Goal: Information Seeking & Learning: Learn about a topic

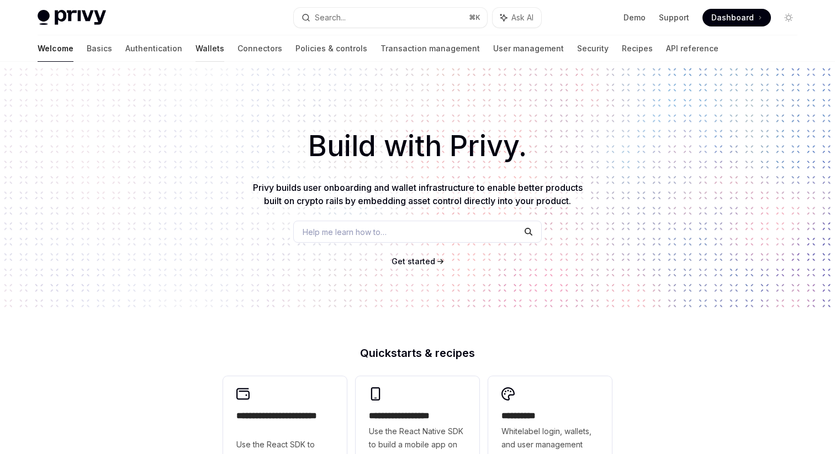
click at [195, 52] on link "Wallets" at bounding box center [209, 48] width 29 height 26
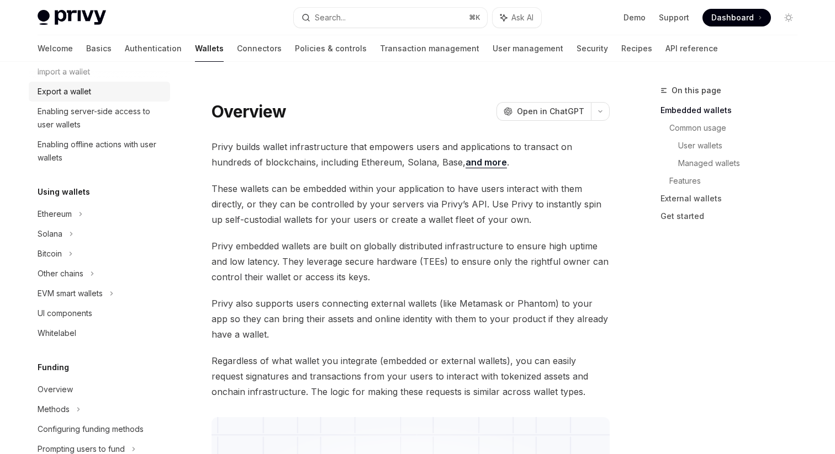
scroll to position [191, 0]
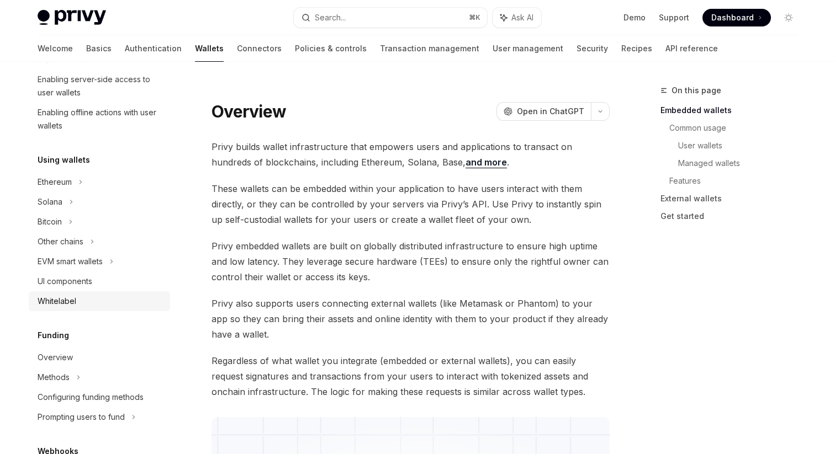
click at [111, 305] on div "Whitelabel" at bounding box center [101, 301] width 126 height 13
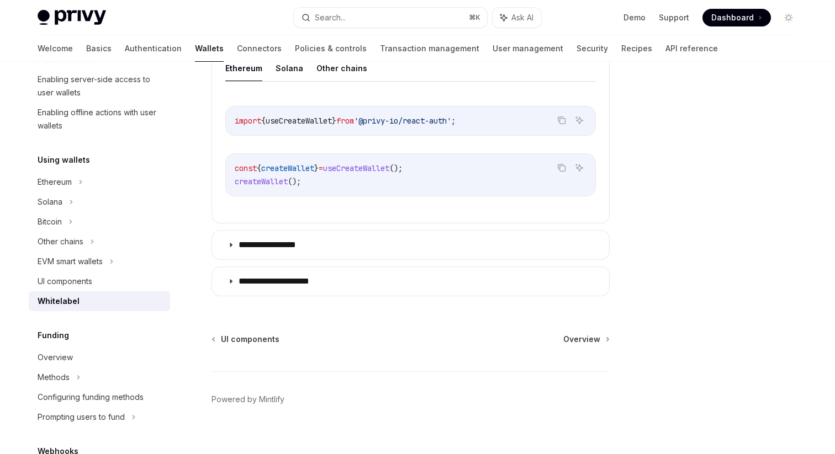
scroll to position [436, 0]
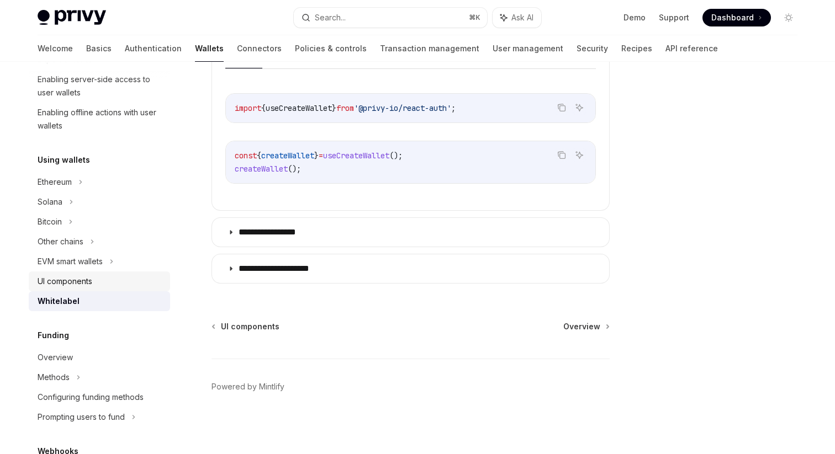
click at [127, 289] on link "UI components" at bounding box center [99, 282] width 141 height 20
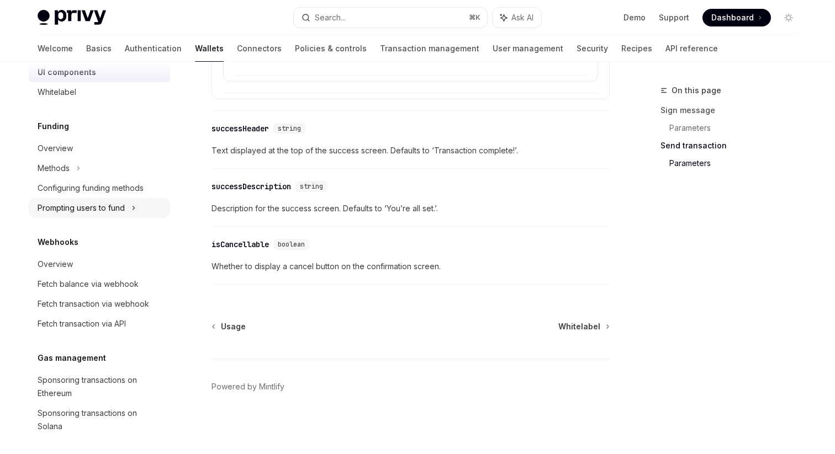
scroll to position [501, 0]
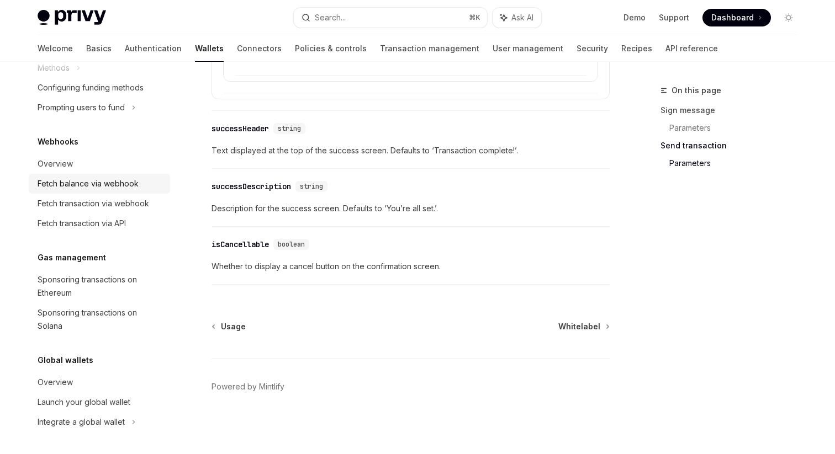
click at [113, 183] on div "Fetch balance via webhook" at bounding box center [88, 183] width 101 height 13
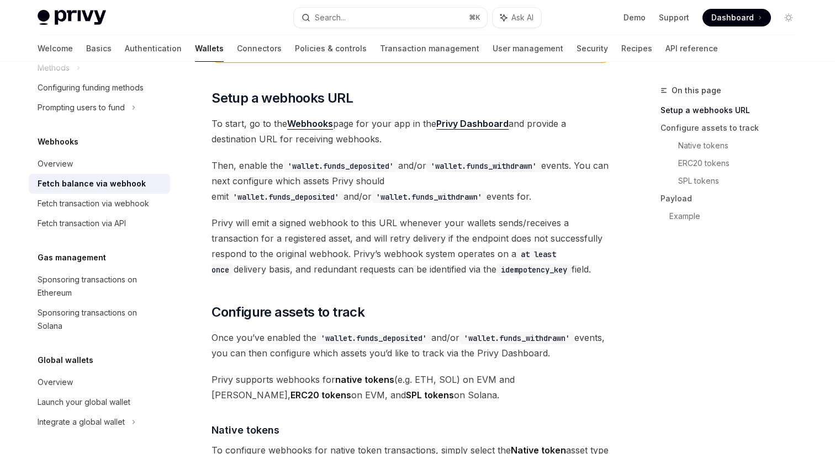
scroll to position [323, 0]
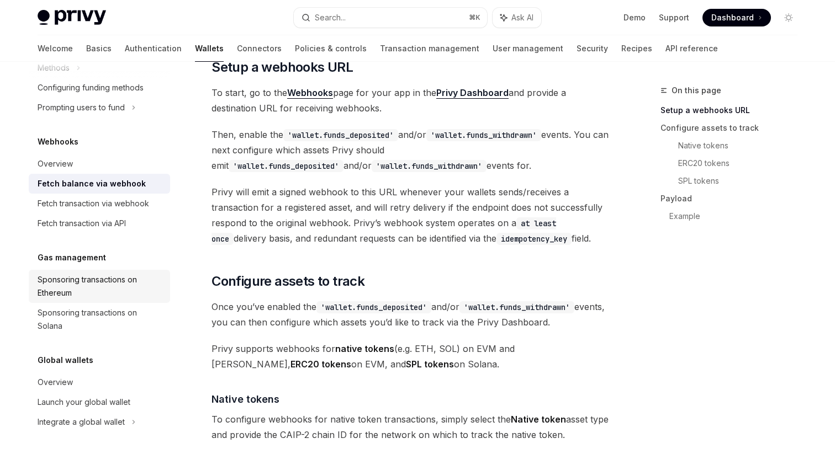
click at [115, 282] on div "Sponsoring transactions on Ethereum" at bounding box center [101, 286] width 126 height 26
type textarea "*"
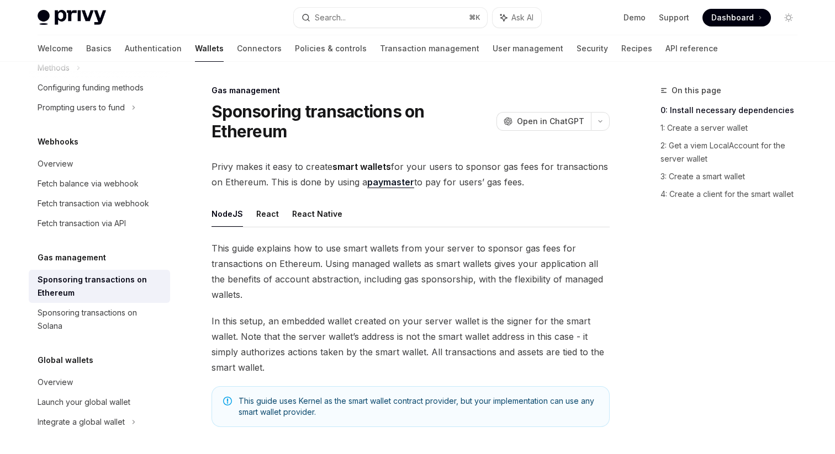
click at [397, 180] on link "paymaster" at bounding box center [390, 183] width 47 height 12
